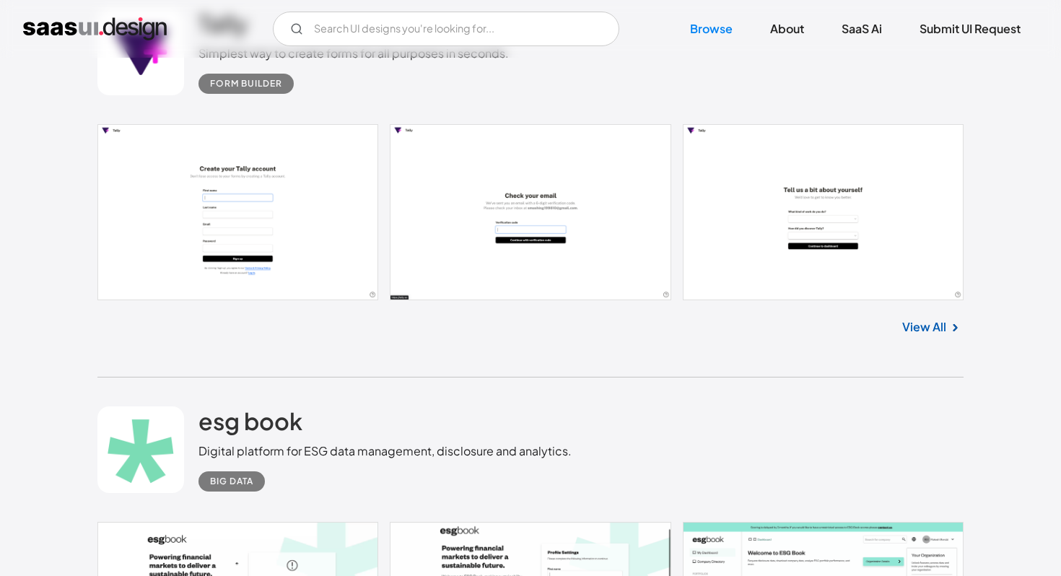
scroll to position [1583, 0]
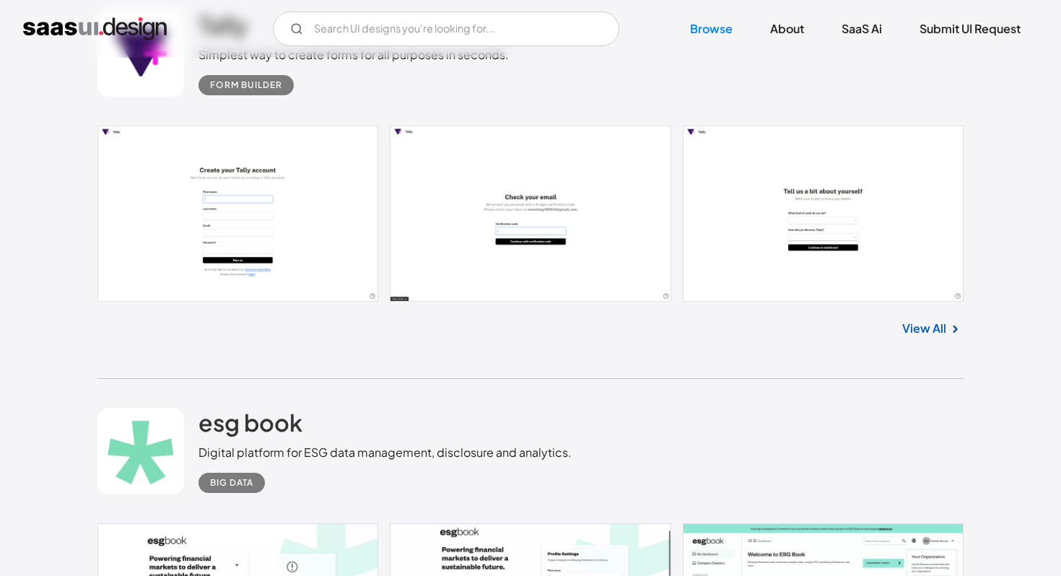
click at [931, 331] on link "View All" at bounding box center [924, 328] width 44 height 17
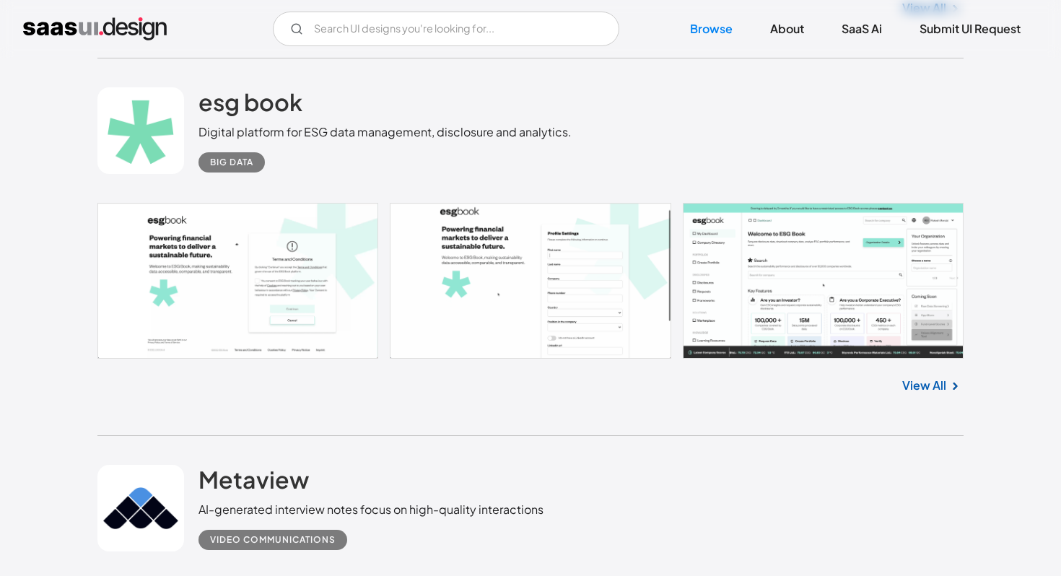
scroll to position [1890, 0]
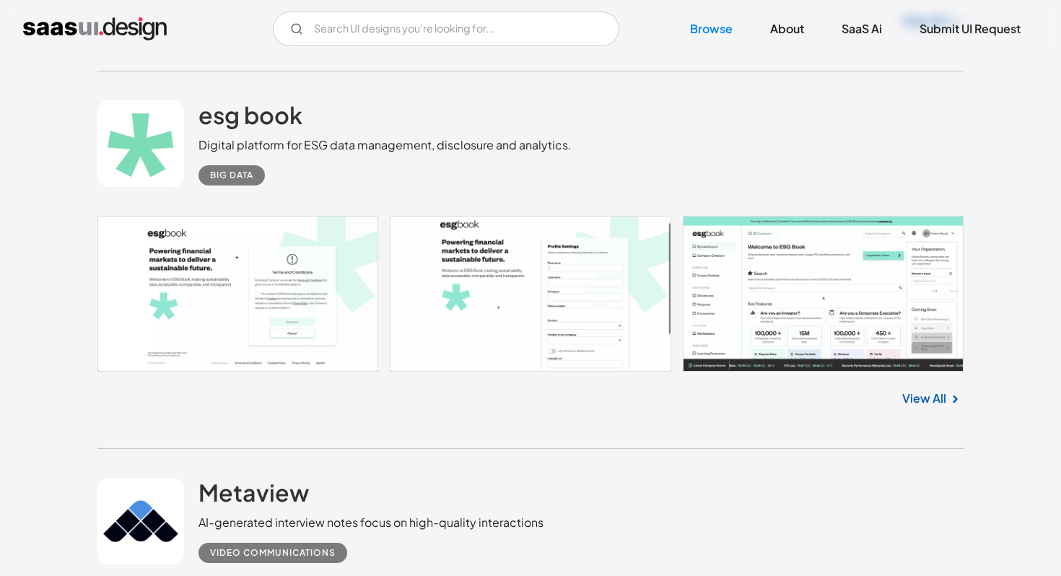
click at [928, 397] on link "View All" at bounding box center [924, 398] width 44 height 17
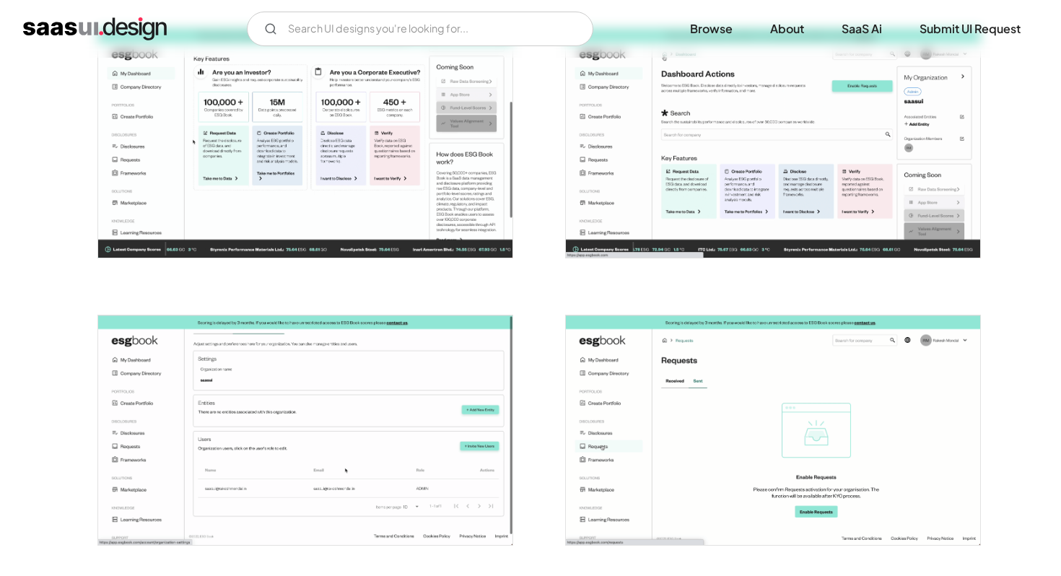
scroll to position [2611, 0]
